Goal: Task Accomplishment & Management: Manage account settings

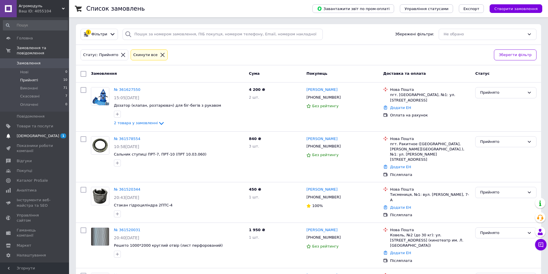
click at [45, 134] on span "[DEMOGRAPHIC_DATA]" at bounding box center [35, 136] width 37 height 5
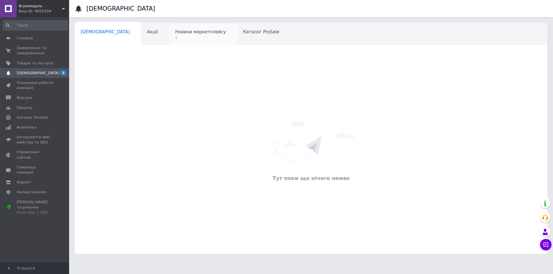
click at [175, 35] on div "Новини маркетплейсу 1" at bounding box center [203, 34] width 68 height 22
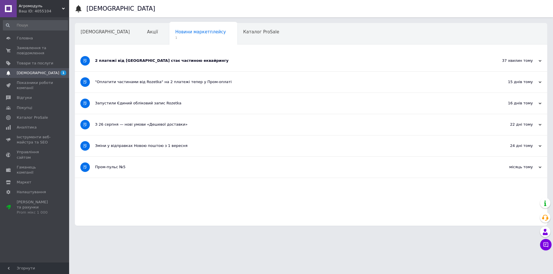
click at [161, 59] on div "2 платежі від Rozetka стає частиною еквайрингу" at bounding box center [289, 60] width 388 height 5
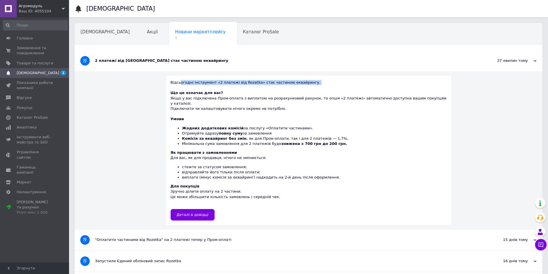
drag, startPoint x: 189, startPoint y: 83, endPoint x: 283, endPoint y: 85, distance: 94.4
click at [283, 85] on div "Відсьогодні інструмент «2 платежі від Rozetka» стає частиною еквайрингу." at bounding box center [309, 85] width 276 height 10
click at [270, 98] on div "Що це означає для вас? Якщо у вас підключена Пром-оплата з виплатою на розрахун…" at bounding box center [309, 100] width 276 height 21
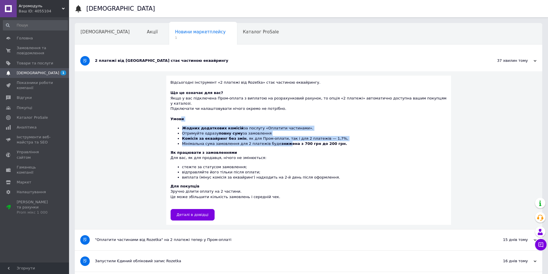
drag, startPoint x: 188, startPoint y: 115, endPoint x: 287, endPoint y: 140, distance: 102.3
click at [287, 140] on div "Умови Жодних додаткових комісій за послугу «Оплатити частинами». Отримуйте одра…" at bounding box center [309, 132] width 276 height 30
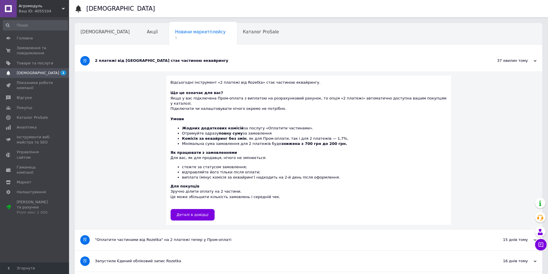
click at [129, 133] on div "Відсьогодні інструмент «2 платежі від Rozetka» стає частиною еквайрингу. Що це …" at bounding box center [309, 150] width 468 height 158
click at [39, 68] on link "Сповіщення 1" at bounding box center [35, 73] width 71 height 10
click at [96, 27] on div "[DEMOGRAPHIC_DATA]" at bounding box center [108, 34] width 66 height 22
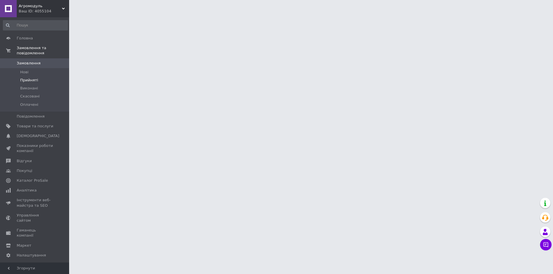
click at [28, 78] on span "Прийняті" at bounding box center [29, 80] width 18 height 5
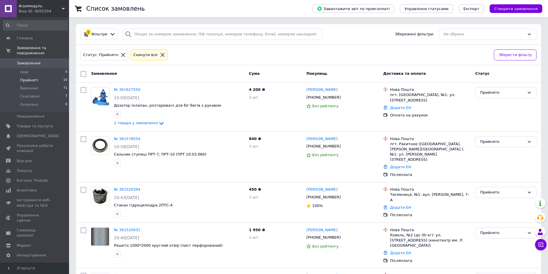
click at [31, 78] on span "Прийняті" at bounding box center [29, 80] width 18 height 5
click at [30, 78] on span "Прийняті" at bounding box center [29, 80] width 18 height 5
click at [45, 84] on li "Виконані 71" at bounding box center [35, 88] width 71 height 8
click at [31, 78] on span "Прийняті" at bounding box center [29, 80] width 18 height 5
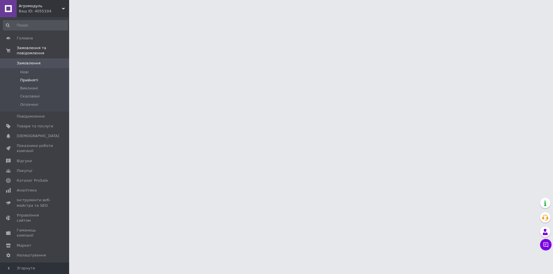
click at [28, 78] on span "Прийняті" at bounding box center [29, 80] width 18 height 5
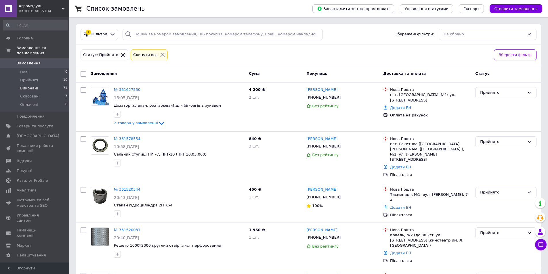
click at [34, 86] on span "Виконані" at bounding box center [29, 88] width 18 height 5
drag, startPoint x: 153, startPoint y: 54, endPoint x: 151, endPoint y: 57, distance: 3.2
click at [160, 54] on icon at bounding box center [162, 54] width 5 height 5
click at [31, 86] on span "Виконані" at bounding box center [29, 88] width 18 height 5
click at [160, 56] on icon at bounding box center [162, 54] width 5 height 5
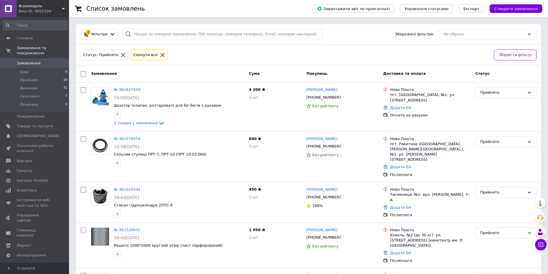
click at [121, 54] on icon at bounding box center [123, 54] width 5 height 5
click at [32, 86] on span "Виконані" at bounding box center [29, 88] width 18 height 5
click at [28, 78] on span "Прийняті" at bounding box center [29, 80] width 18 height 5
click at [29, 78] on span "Прийняті" at bounding box center [29, 80] width 18 height 5
click at [222, 60] on div "Статус: Прийнято Cкинути все" at bounding box center [284, 55] width 411 height 14
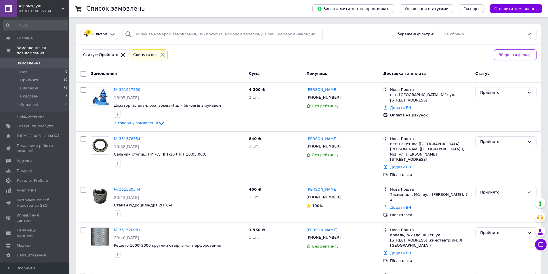
click at [26, 62] on link "Замовлення 0" at bounding box center [35, 63] width 71 height 10
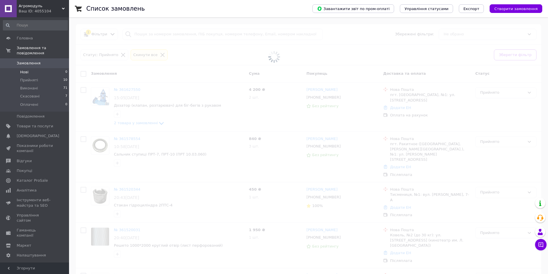
click at [23, 70] on span "Нові" at bounding box center [24, 72] width 8 height 5
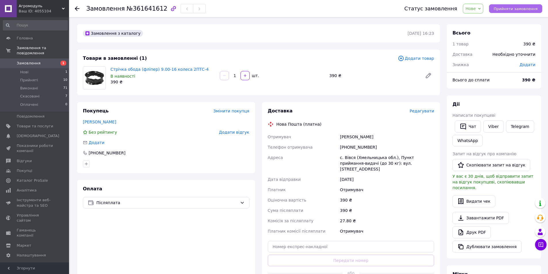
click at [517, 11] on span "Прийняти замовлення" at bounding box center [516, 9] width 44 height 4
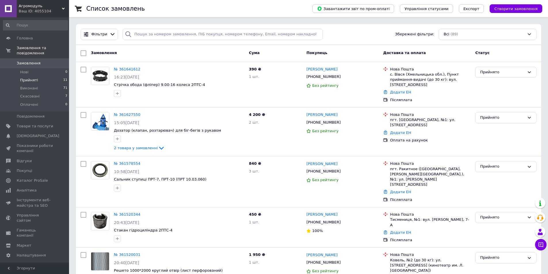
click at [33, 78] on span "Прийняті" at bounding box center [29, 80] width 18 height 5
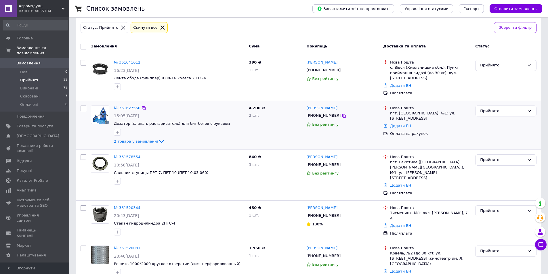
scroll to position [29, 0]
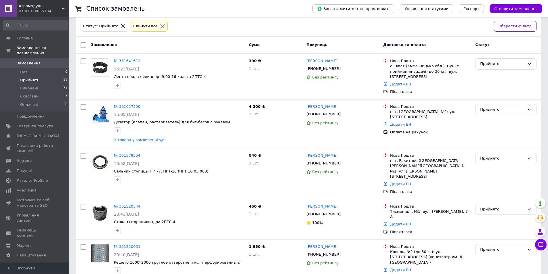
click at [316, 22] on div "Статус: Прийнято Cкинути все" at bounding box center [284, 27] width 411 height 14
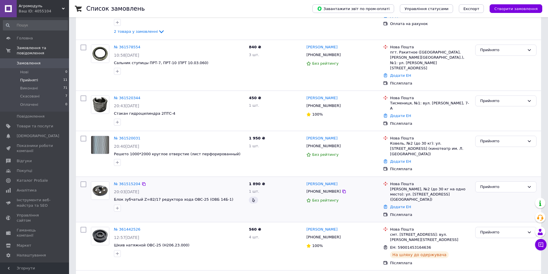
scroll to position [144, 0]
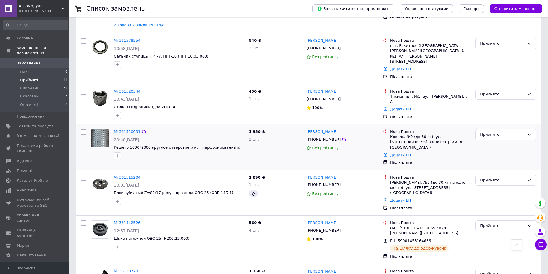
drag, startPoint x: 129, startPoint y: 155, endPoint x: 137, endPoint y: 131, distance: 24.8
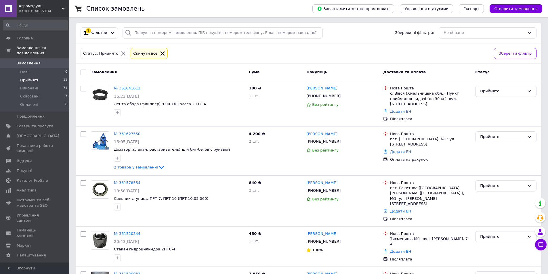
scroll to position [0, 0]
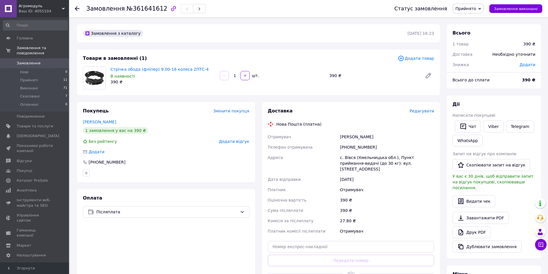
click at [205, 33] on div "Замовлення з каталогу" at bounding box center [245, 33] width 326 height 9
click at [220, 37] on div "Замовлення з каталогу" at bounding box center [245, 33] width 326 height 9
drag, startPoint x: 369, startPoint y: 148, endPoint x: 347, endPoint y: 148, distance: 21.6
click at [347, 148] on div "[PHONE_NUMBER]" at bounding box center [387, 147] width 96 height 10
copy div "0983295479"
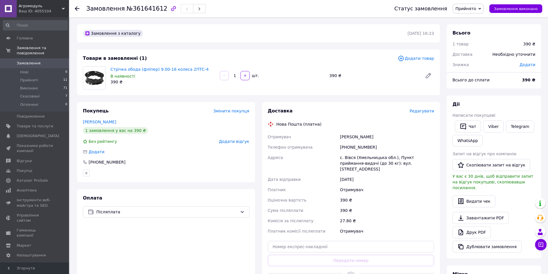
click at [247, 40] on div "Замовлення з каталогу [DATE] 16:23" at bounding box center [258, 33] width 363 height 18
drag, startPoint x: 379, startPoint y: 147, endPoint x: 347, endPoint y: 151, distance: 32.5
click at [347, 151] on div "[PHONE_NUMBER]" at bounding box center [387, 147] width 96 height 10
copy div "0983295479"
click at [192, 33] on div "Замовлення з каталогу" at bounding box center [245, 33] width 326 height 9
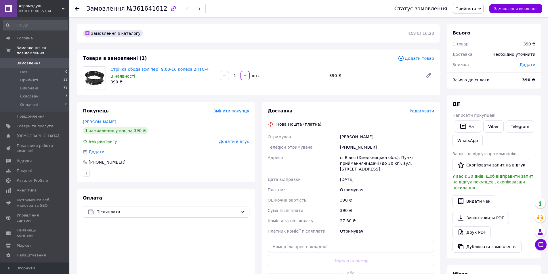
click at [348, 157] on div "с. Вівся (Хмельницька обл.), Пункт приймання-видачі (до 30 кг): вул. [STREET_AD…" at bounding box center [387, 164] width 96 height 22
copy div "Вівся"
click at [313, 52] on div "Товари в замовленні (1) Додати товар Стрічка обода (фліпер) 9.00-16 колеса 2ПТС…" at bounding box center [258, 72] width 363 height 46
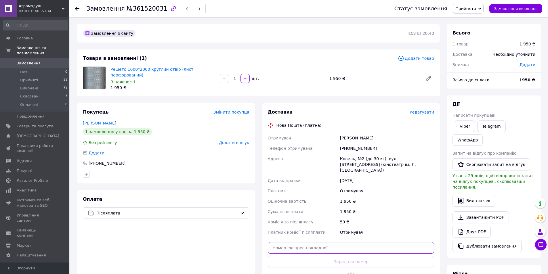
click at [295, 242] on input "text" at bounding box center [351, 248] width 167 height 12
paste input "59001453613131"
type input "59001453613131"
click at [332, 107] on div "Доставка Редагувати Нова Пошта (платна) Отримувач Коваль Віктор Телефон отримув…" at bounding box center [351, 201] width 178 height 196
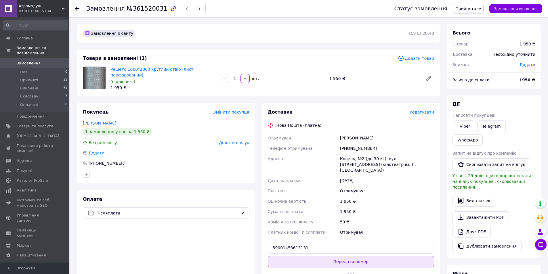
click at [349, 258] on button "Передати номер" at bounding box center [351, 262] width 167 height 12
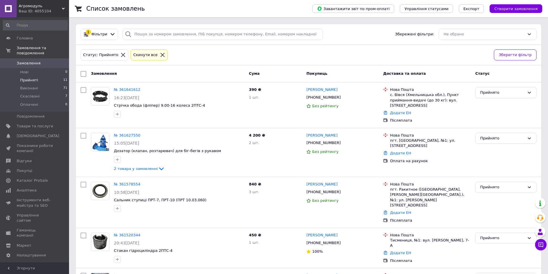
click at [25, 78] on span "Прийняті" at bounding box center [29, 80] width 18 height 5
drag, startPoint x: 208, startPoint y: 18, endPoint x: 206, endPoint y: 15, distance: 3.1
click at [30, 78] on span "Прийняті" at bounding box center [29, 80] width 18 height 5
